Goal: Task Accomplishment & Management: Use online tool/utility

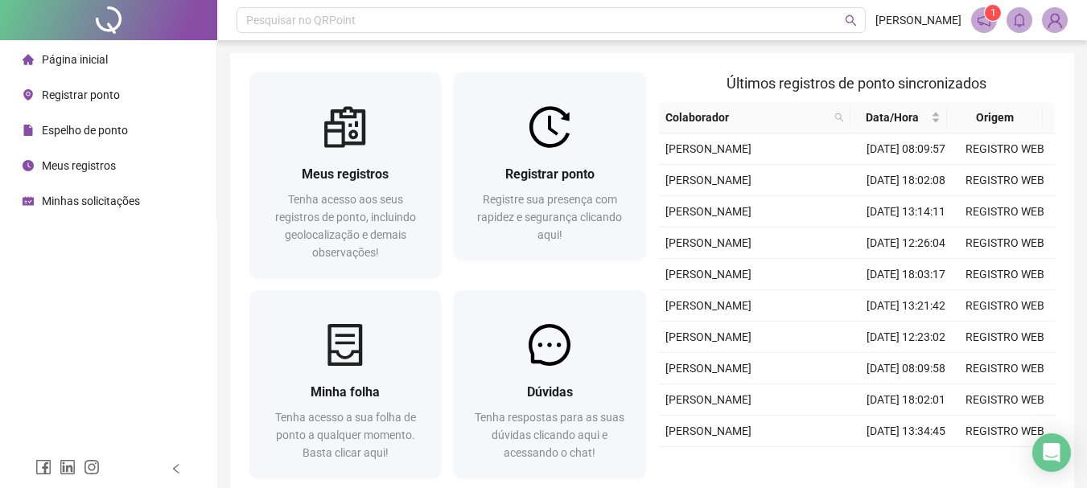
click at [47, 73] on div "Página inicial" at bounding box center [65, 59] width 85 height 32
click at [72, 192] on div "Minhas solicitações" at bounding box center [81, 201] width 117 height 32
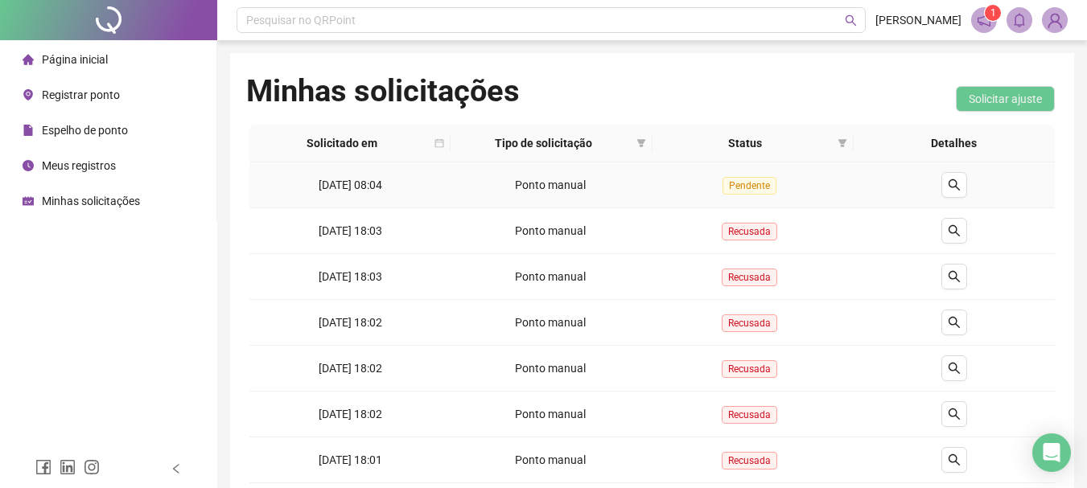
click at [570, 184] on span "Ponto manual" at bounding box center [550, 185] width 71 height 13
click at [738, 182] on span "Pendente" at bounding box center [749, 186] width 54 height 18
click at [957, 183] on icon "search" at bounding box center [953, 184] width 11 height 11
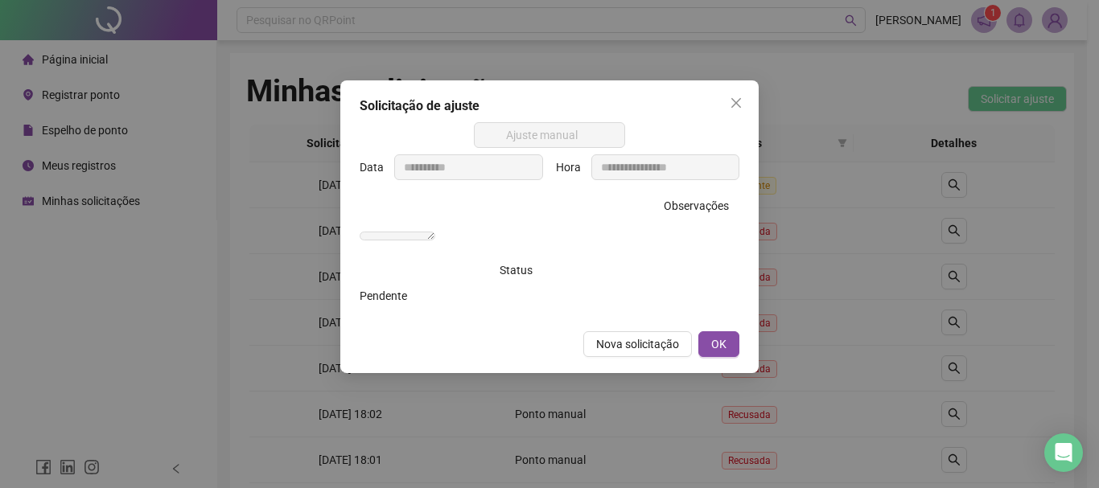
click at [723, 353] on span "OK" at bounding box center [718, 344] width 15 height 18
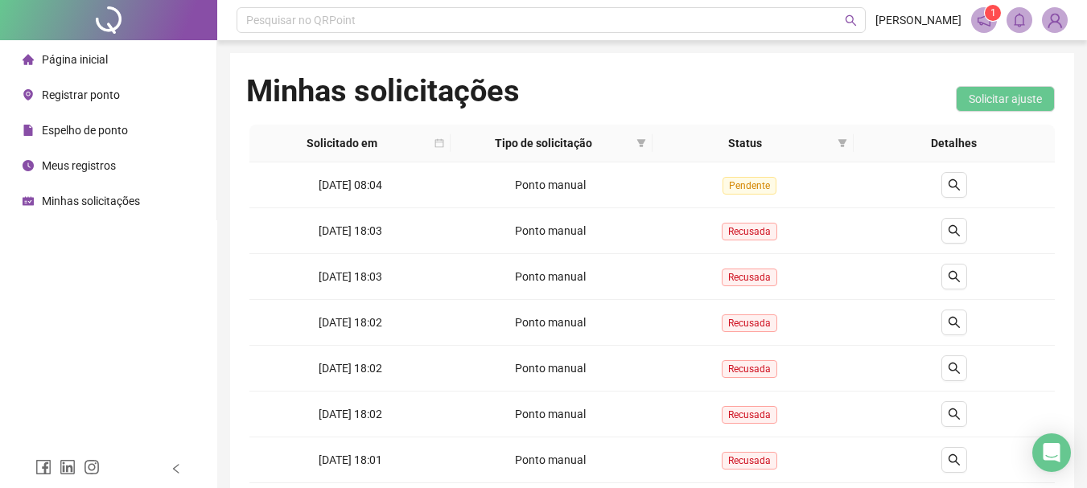
click at [66, 130] on span "Espelho de ponto" at bounding box center [85, 130] width 86 height 13
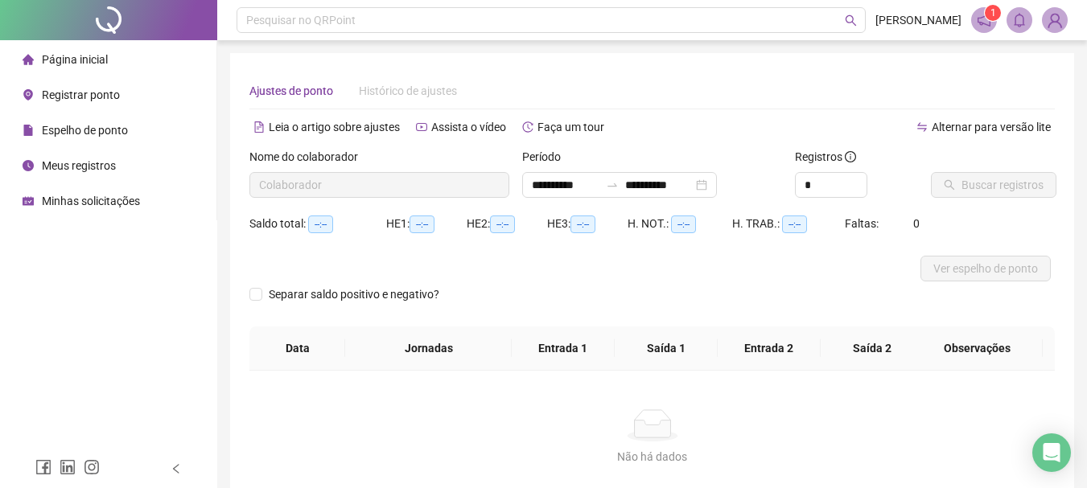
type input "**********"
click at [356, 296] on span "Separar saldo positivo e negativo?" at bounding box center [353, 295] width 183 height 18
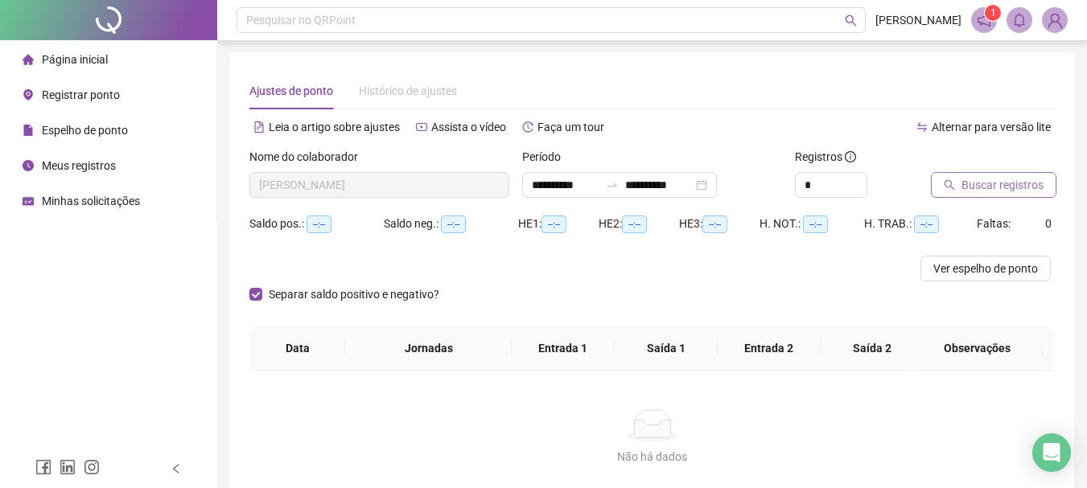
click at [994, 182] on span "Buscar registros" at bounding box center [1002, 185] width 82 height 18
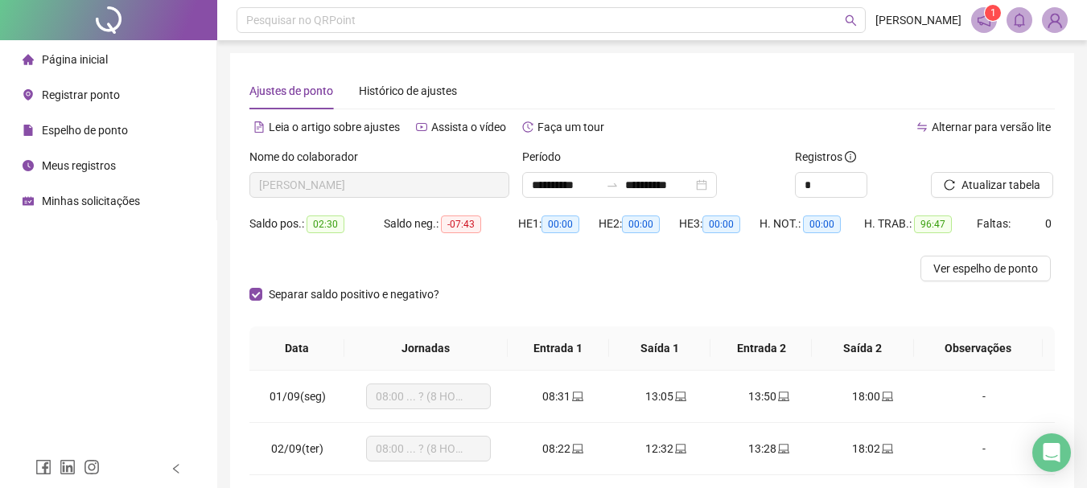
click at [458, 229] on span "-07:43" at bounding box center [461, 225] width 40 height 18
click at [467, 274] on div at bounding box center [551, 269] width 604 height 26
click at [973, 268] on span "Ver espelho de ponto" at bounding box center [985, 269] width 105 height 18
click at [35, 56] on div "Página inicial" at bounding box center [65, 59] width 85 height 32
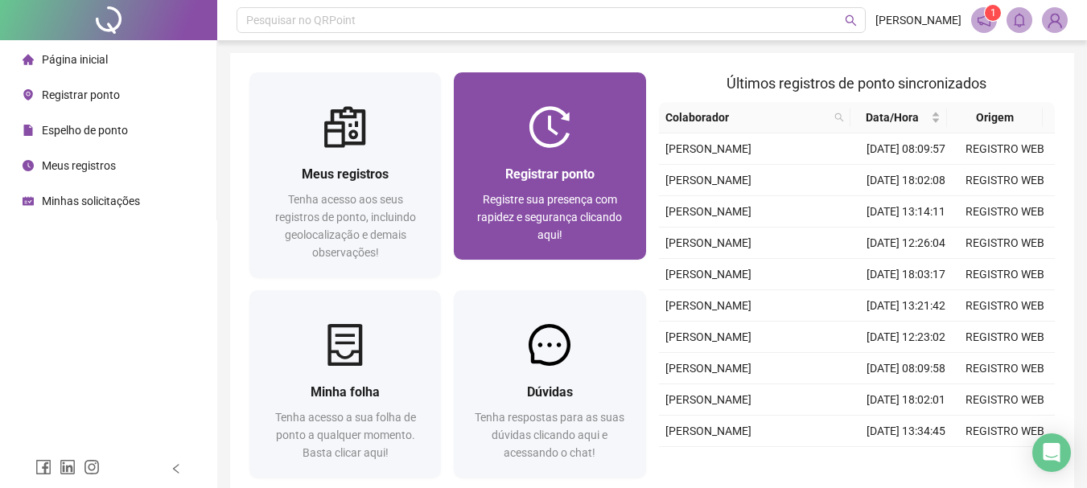
click at [545, 130] on img at bounding box center [550, 127] width 42 height 42
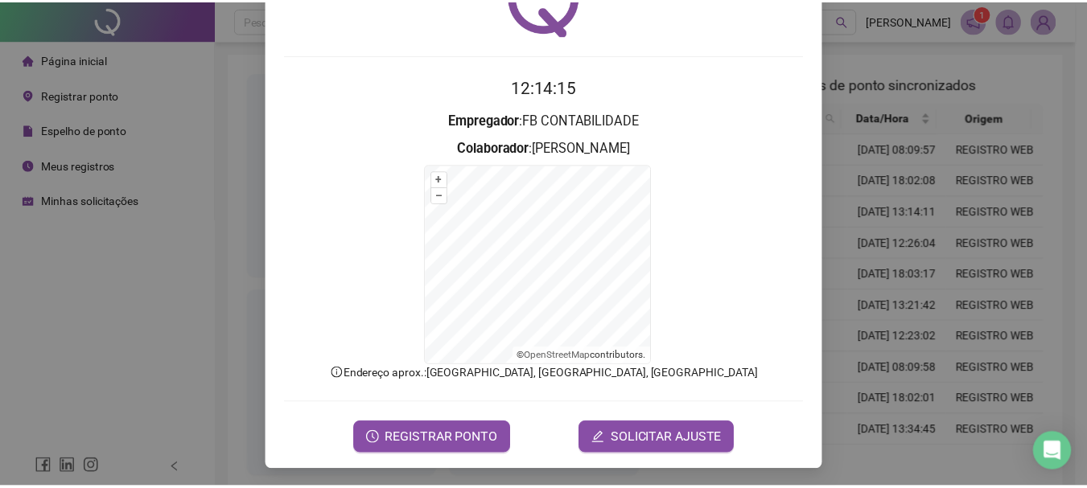
scroll to position [100, 0]
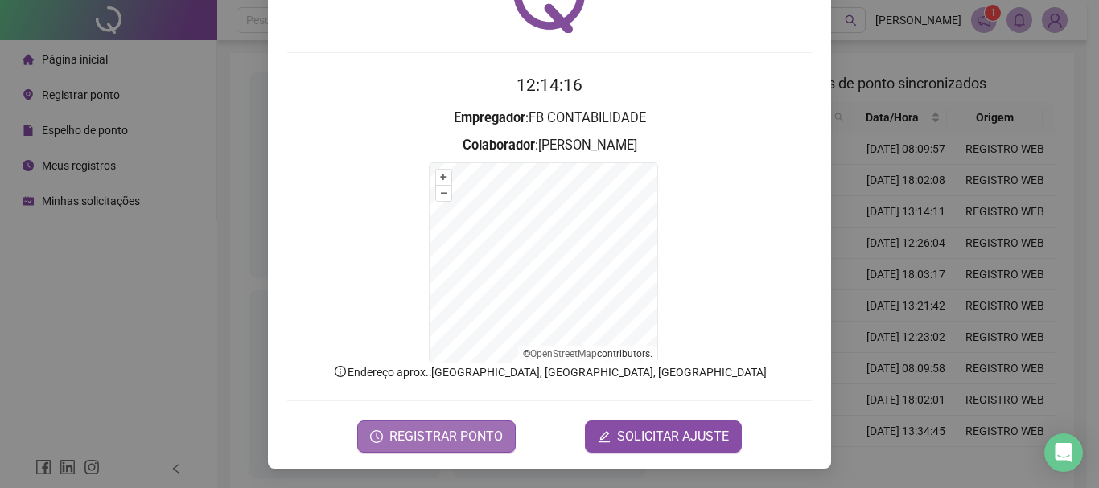
click at [406, 442] on span "REGISTRAR PONTO" at bounding box center [445, 436] width 113 height 19
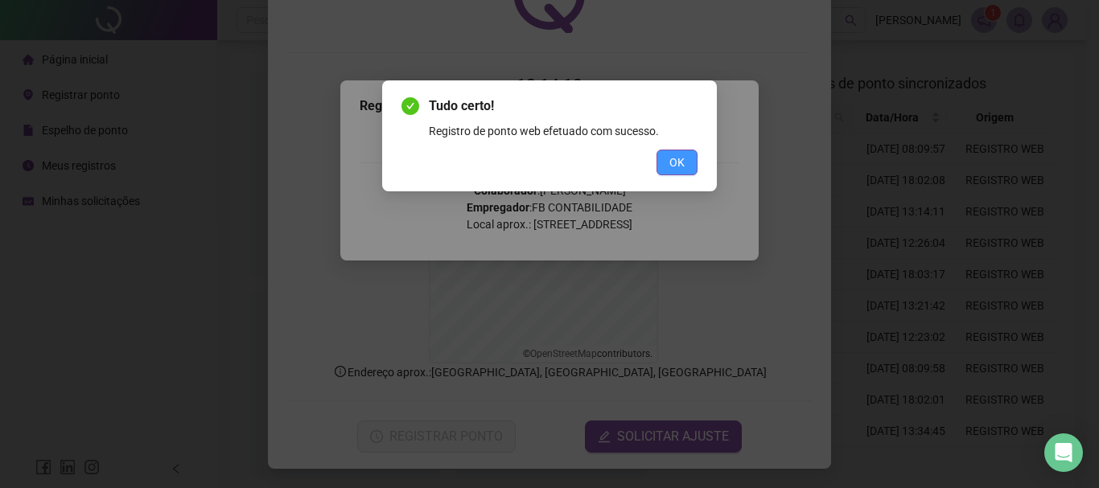
click at [668, 163] on button "OK" at bounding box center [676, 163] width 41 height 26
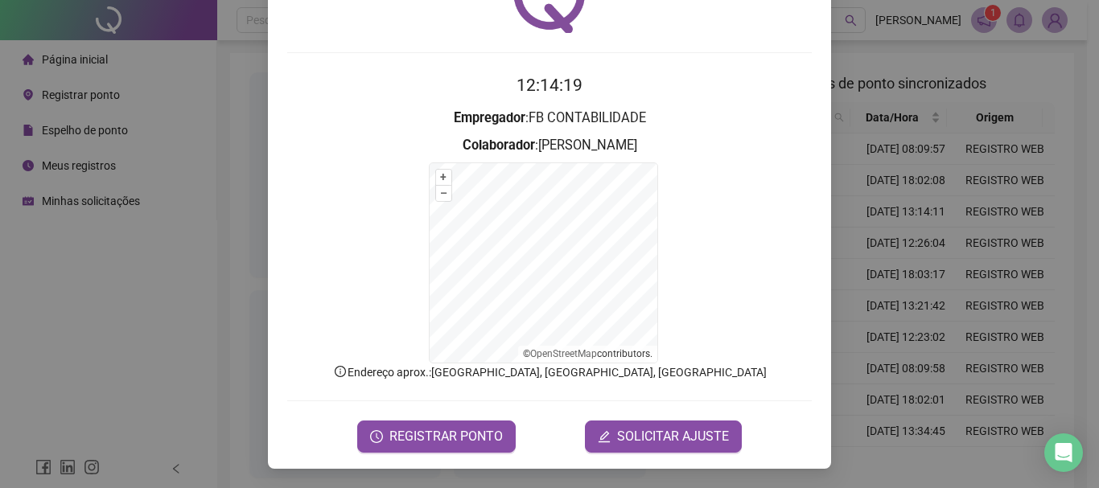
click at [106, 342] on div "Registro de ponto web 12:14:19 Empregador : FB CONTABILIDADE Colaborador : [PER…" at bounding box center [549, 244] width 1099 height 488
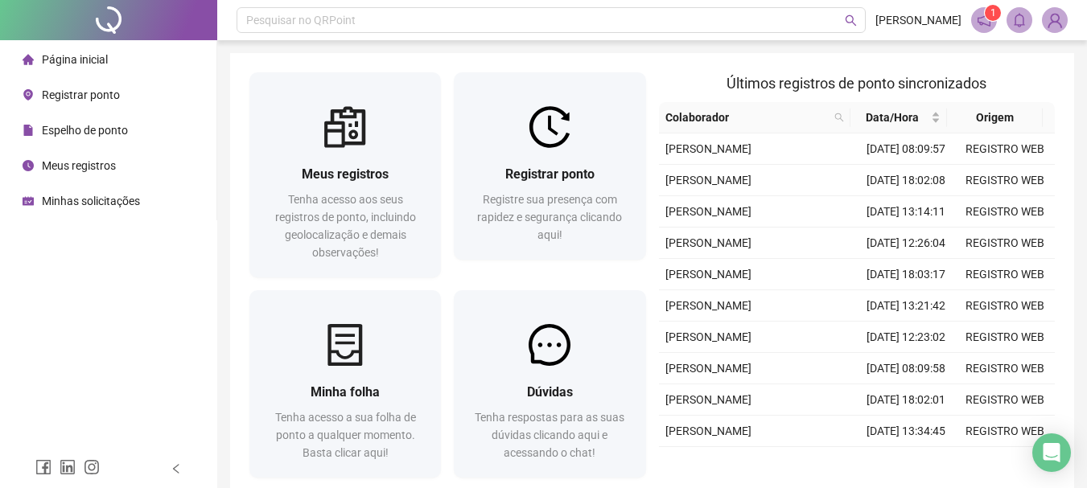
click at [81, 204] on span "Minhas solicitações" at bounding box center [91, 201] width 98 height 13
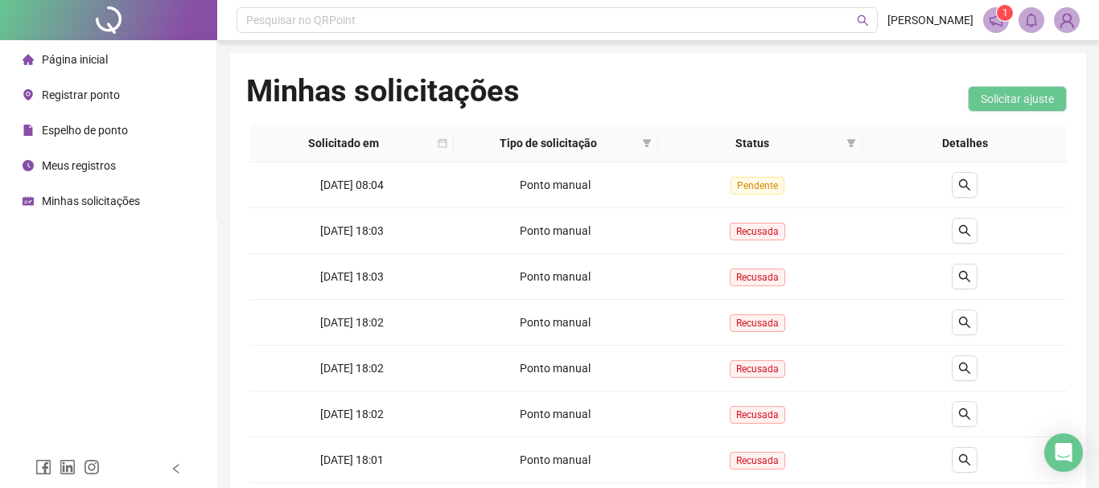
click at [78, 55] on span "Página inicial" at bounding box center [75, 59] width 66 height 13
